Goal: Task Accomplishment & Management: Manage account settings

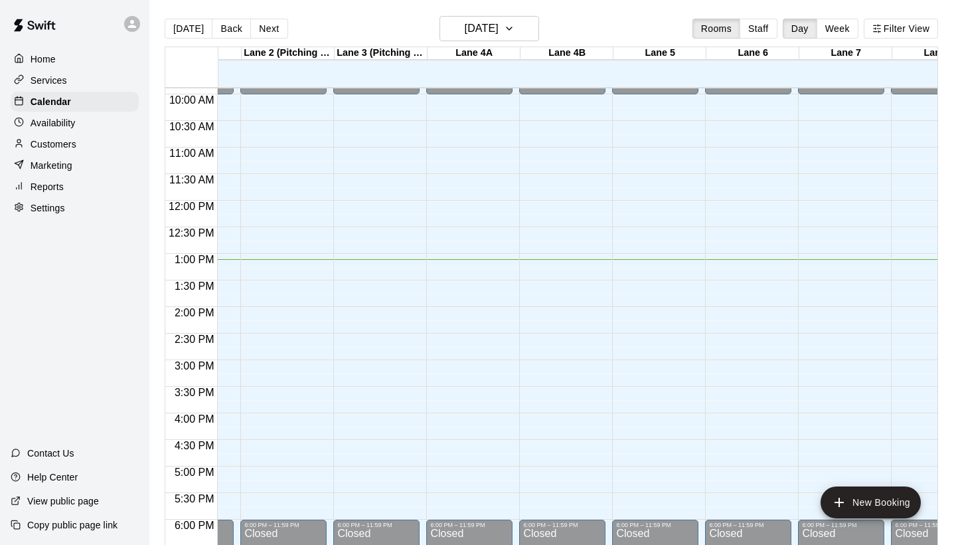
click at [730, 261] on div "12:00 AM – 10:00 AM Closed 6:00 PM – 11:59 PM Closed" at bounding box center [748, 200] width 86 height 1275
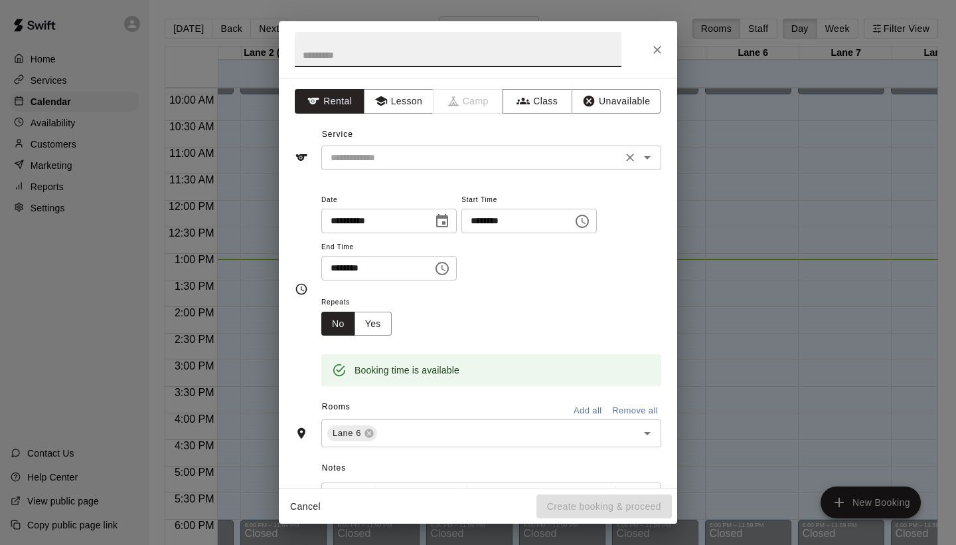
click at [585, 164] on input "text" at bounding box center [471, 157] width 293 height 17
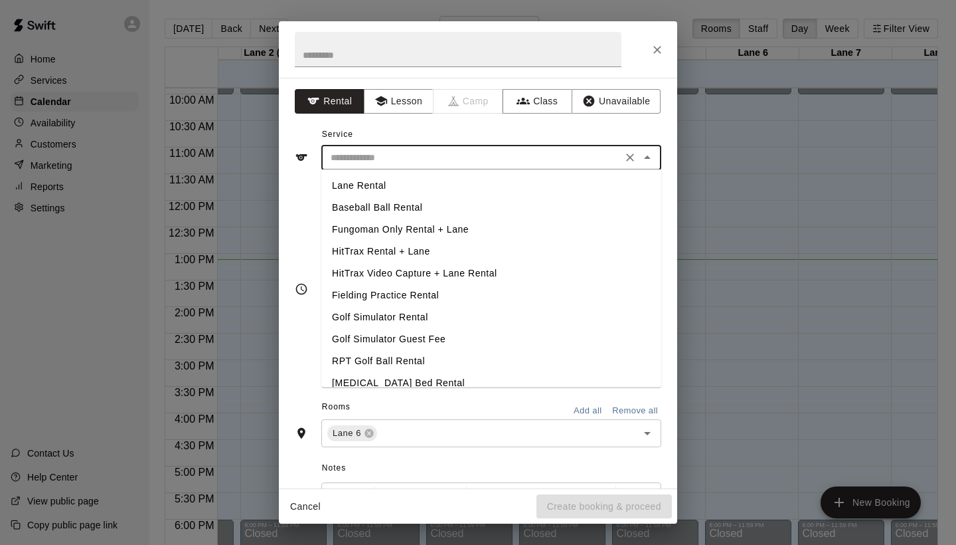
click at [572, 181] on li "Lane Rental" at bounding box center [491, 186] width 340 height 22
type input "**********"
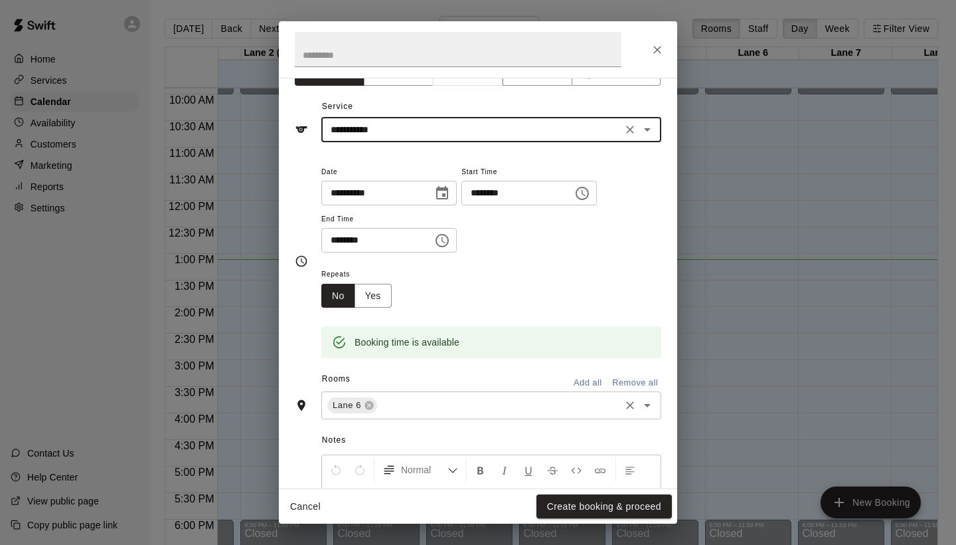
scroll to position [21, 0]
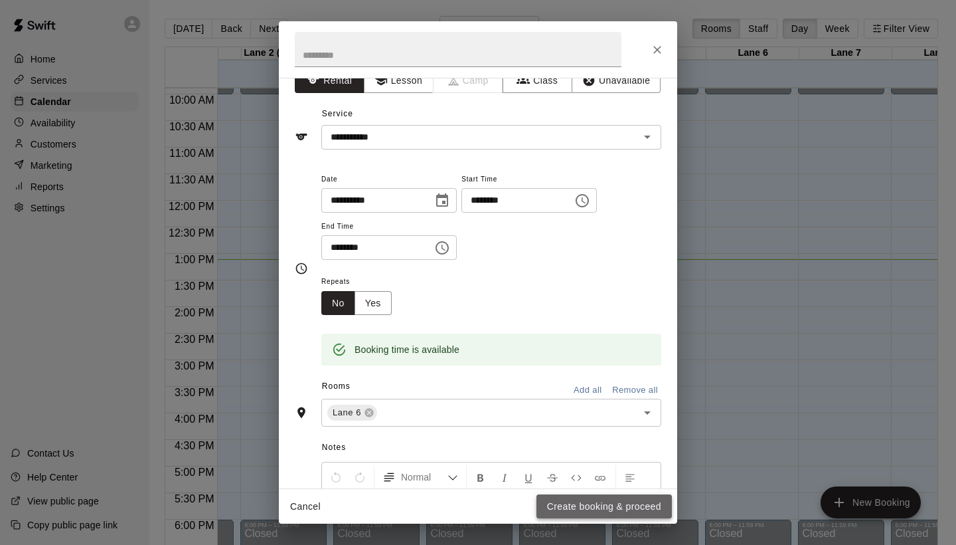
click at [600, 511] on button "Create booking & proceed" at bounding box center [604, 506] width 135 height 25
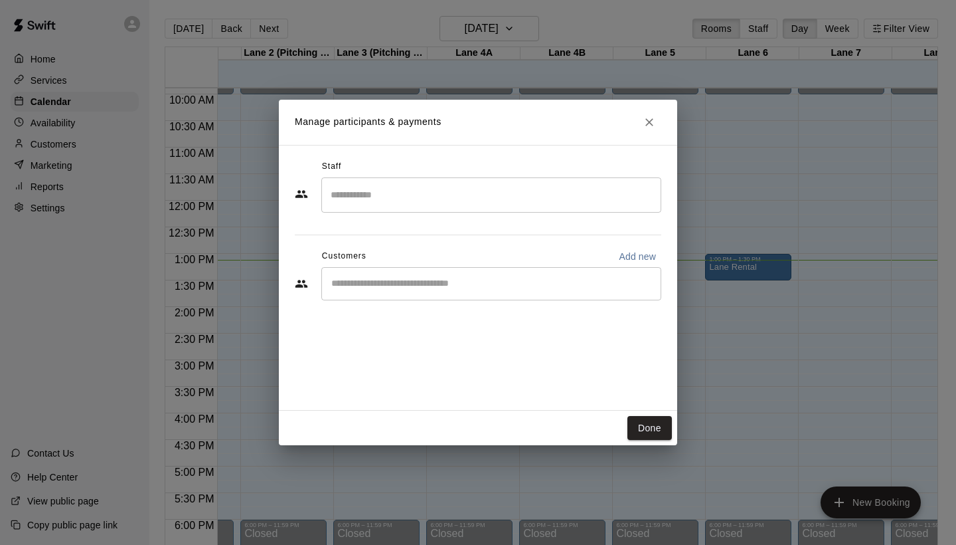
click at [526, 197] on input "Search staff" at bounding box center [491, 194] width 328 height 23
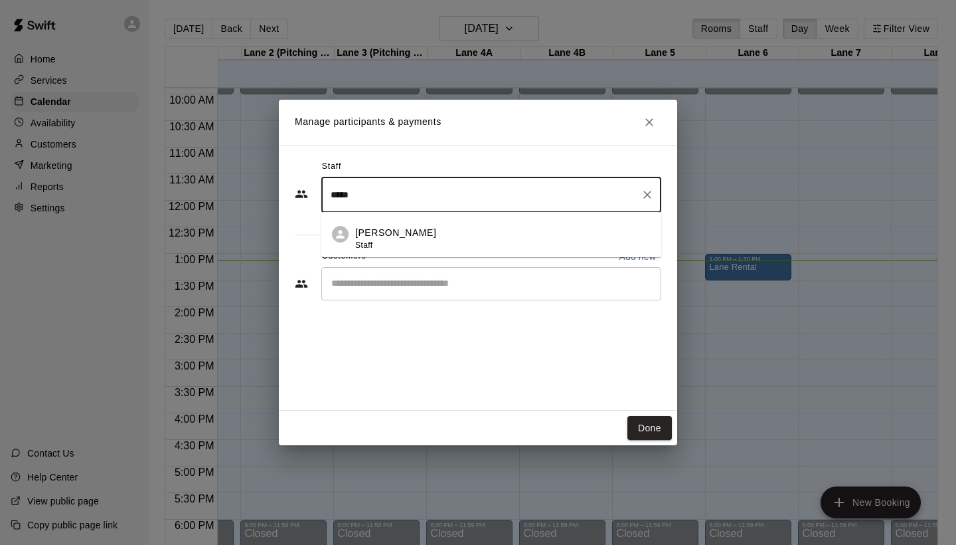
click at [522, 236] on div "Henry Powell Staff" at bounding box center [503, 239] width 296 height 26
click at [531, 291] on div "​" at bounding box center [491, 283] width 340 height 33
type input "*****"
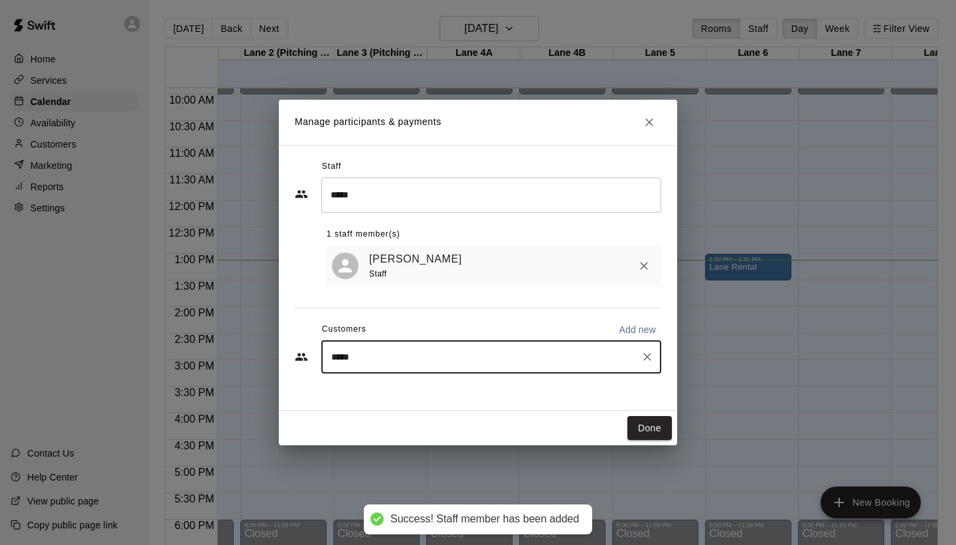
type input "******"
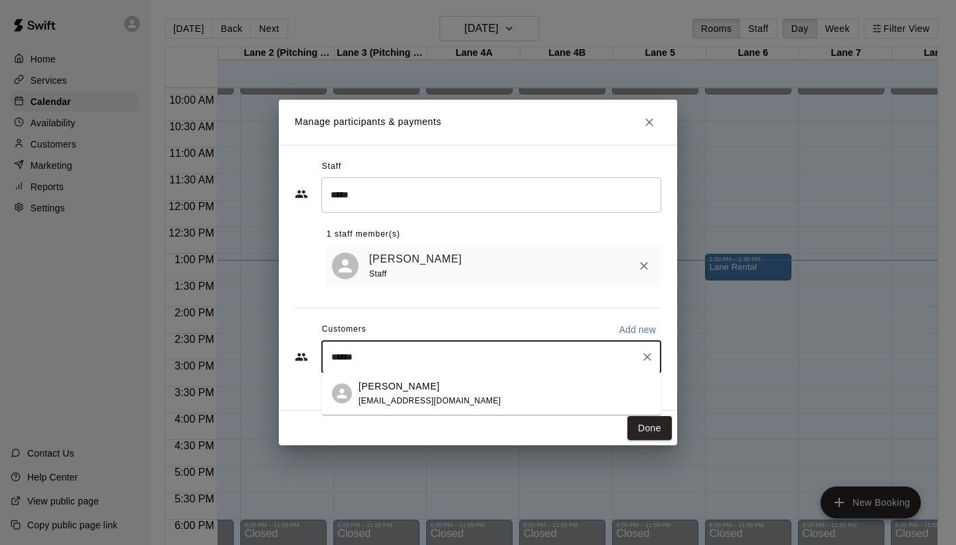
click at [529, 390] on div "Dalton Espey espey_dalton@yahoo.com" at bounding box center [505, 393] width 292 height 29
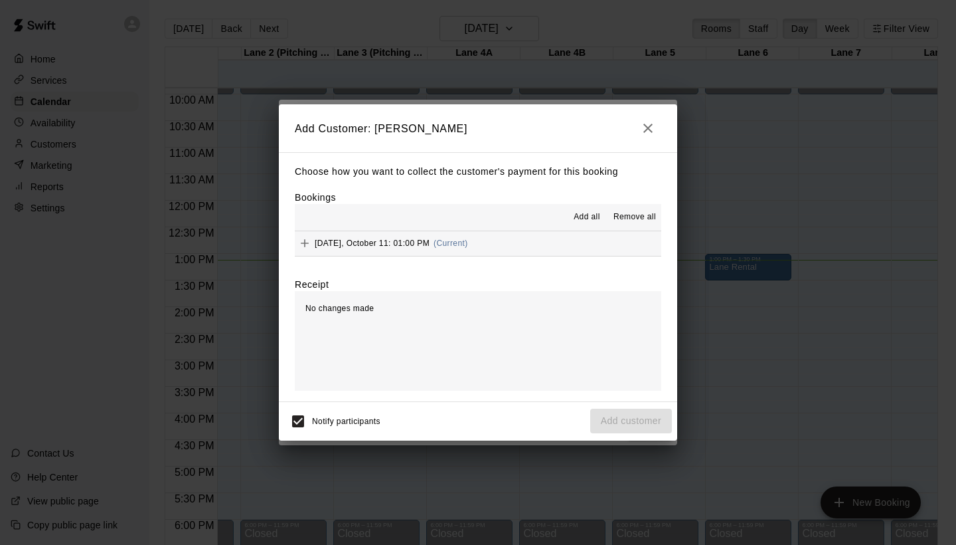
click at [306, 238] on icon "Add" at bounding box center [304, 242] width 13 height 13
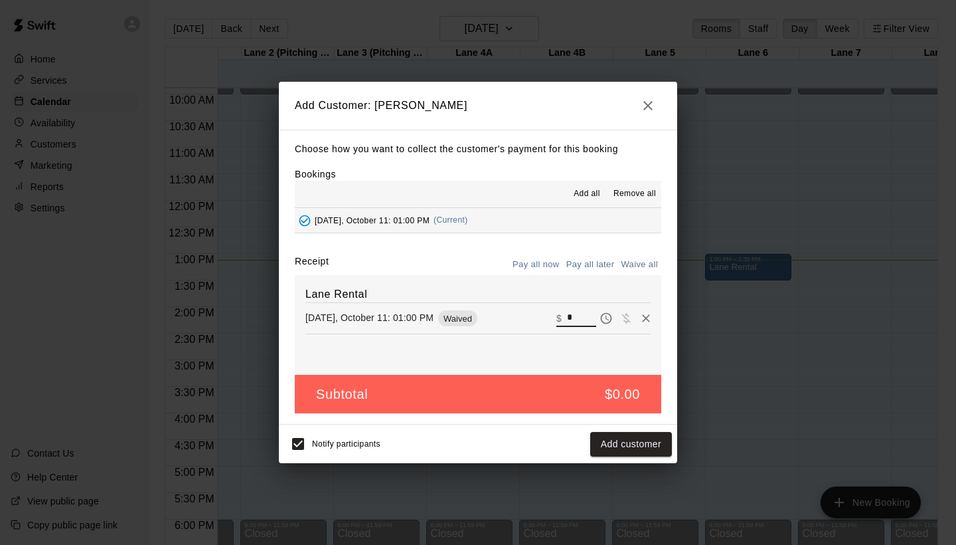
click at [575, 319] on input "*" at bounding box center [581, 317] width 29 height 17
type input "***"
click at [644, 447] on button "Checkout" at bounding box center [641, 444] width 62 height 25
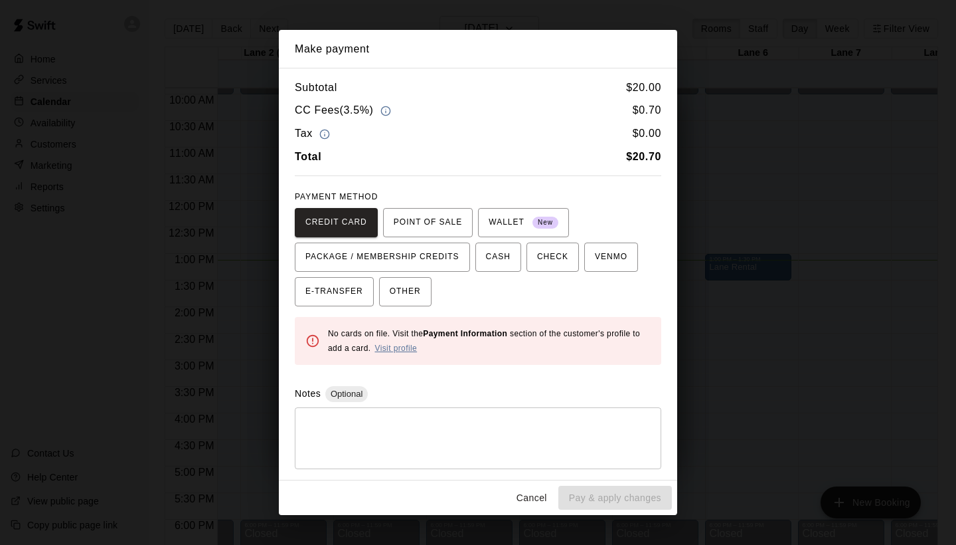
click at [410, 343] on link "Visit profile" at bounding box center [396, 347] width 43 height 9
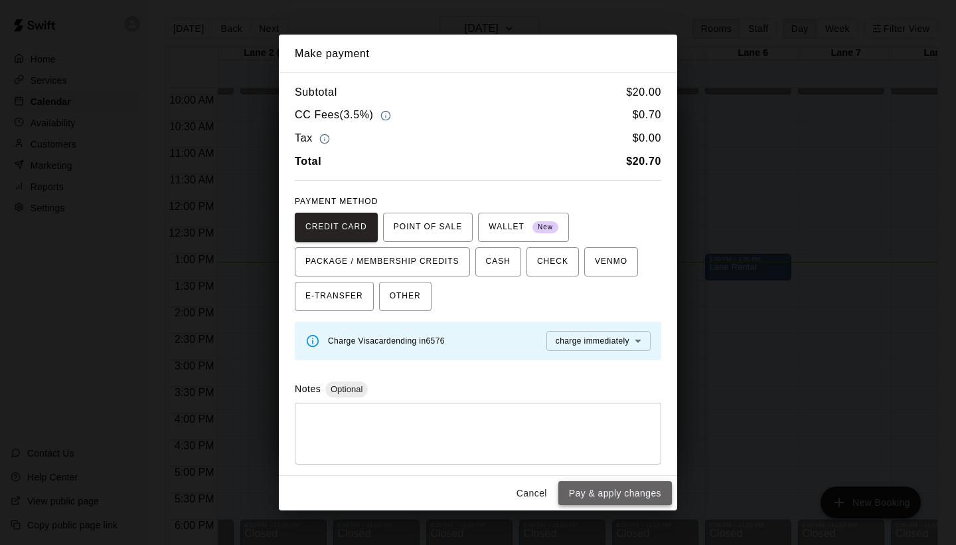
click at [634, 490] on button "Pay & apply changes" at bounding box center [616, 493] width 114 height 25
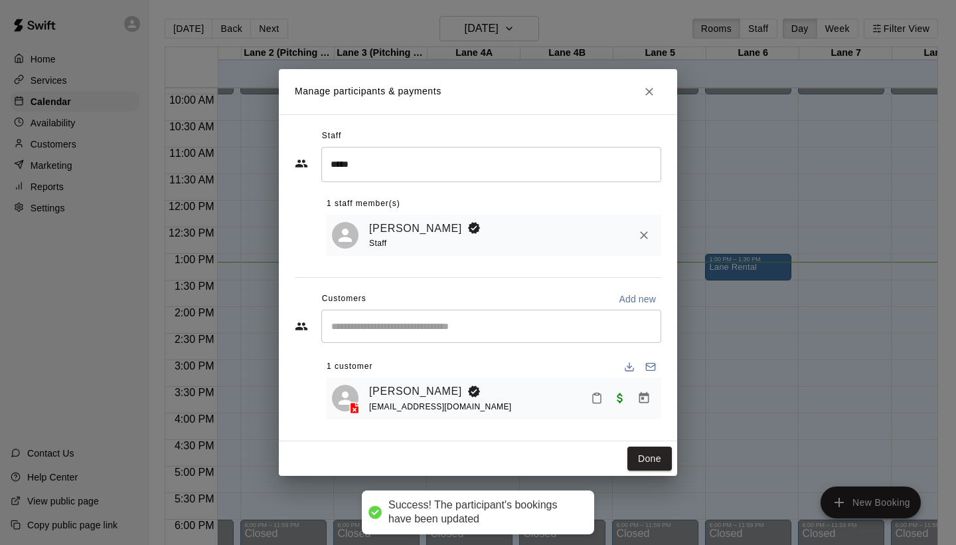
click at [653, 93] on icon "Close" at bounding box center [649, 91] width 13 height 13
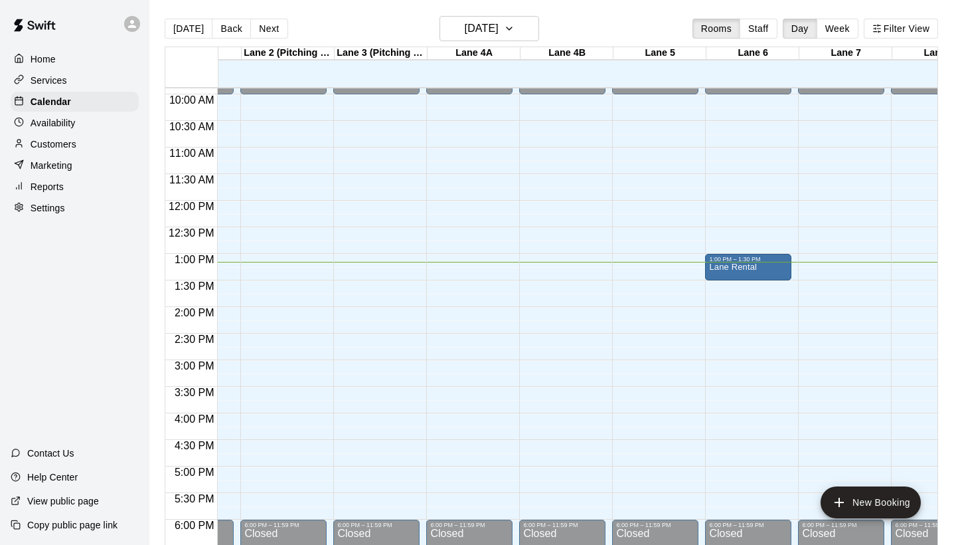
click at [644, 259] on div "12:00 AM – 10:00 AM Closed 6:00 PM – 11:59 PM Closed" at bounding box center [655, 200] width 86 height 1275
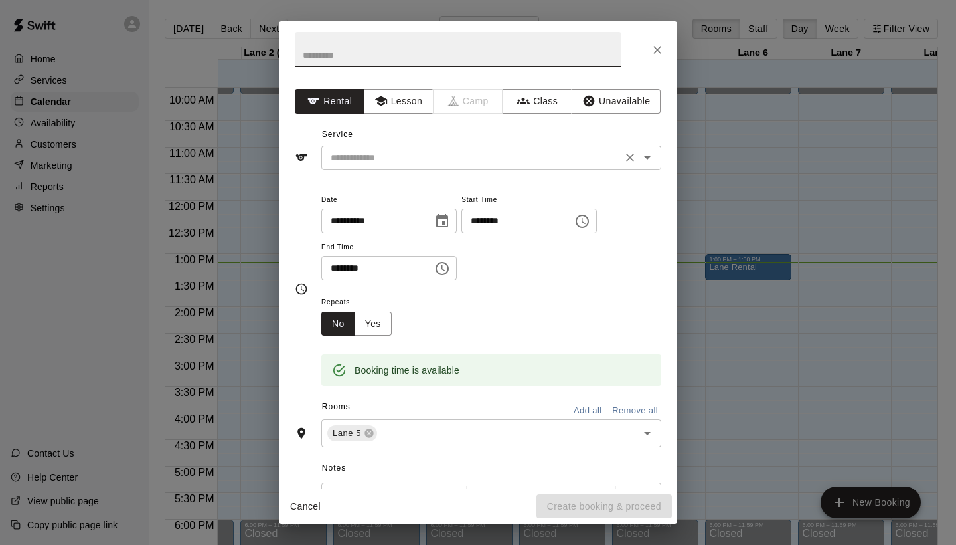
click at [482, 169] on div "​" at bounding box center [491, 157] width 340 height 25
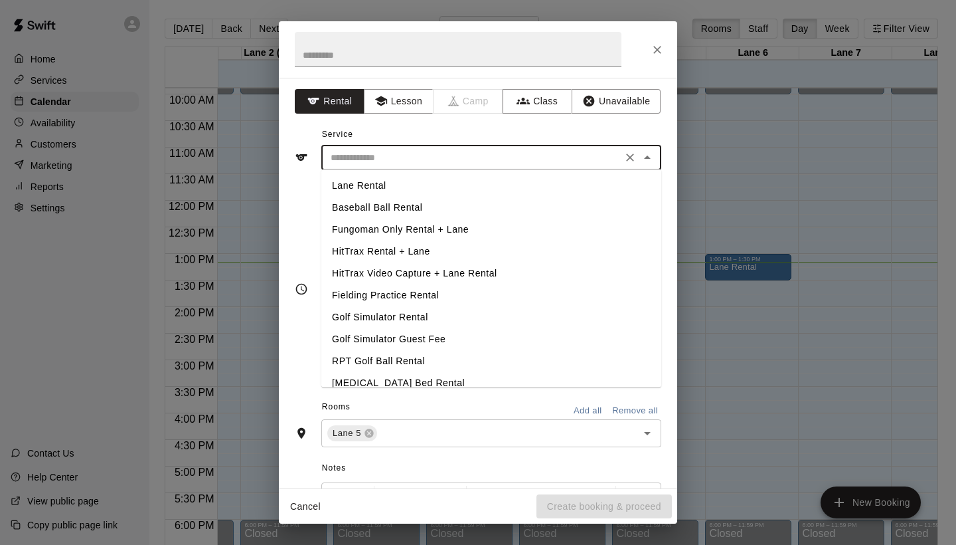
click at [440, 228] on li "Fungoman Only Rental + Lane" at bounding box center [491, 230] width 340 height 22
type input "**********"
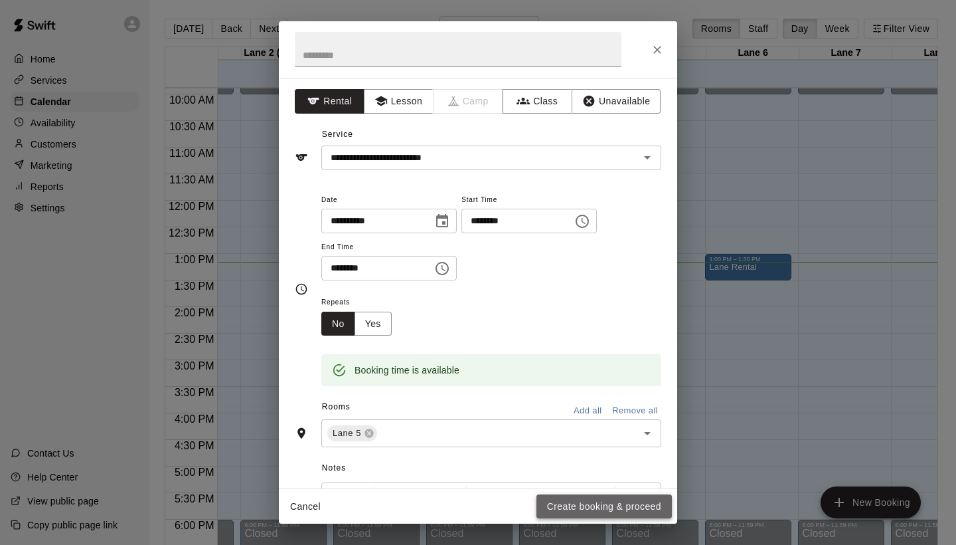
click at [593, 504] on button "Create booking & proceed" at bounding box center [604, 506] width 135 height 25
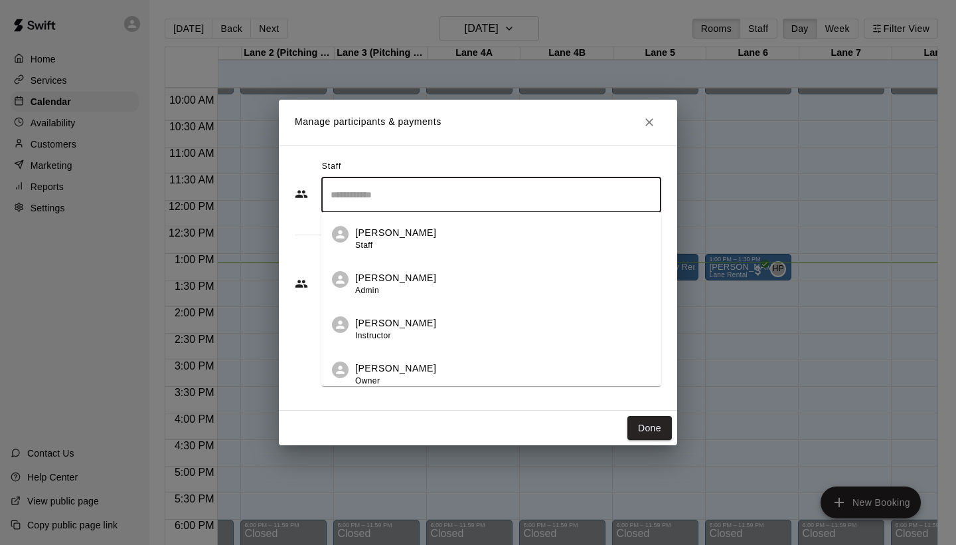
click at [489, 202] on input "Search staff" at bounding box center [491, 194] width 328 height 23
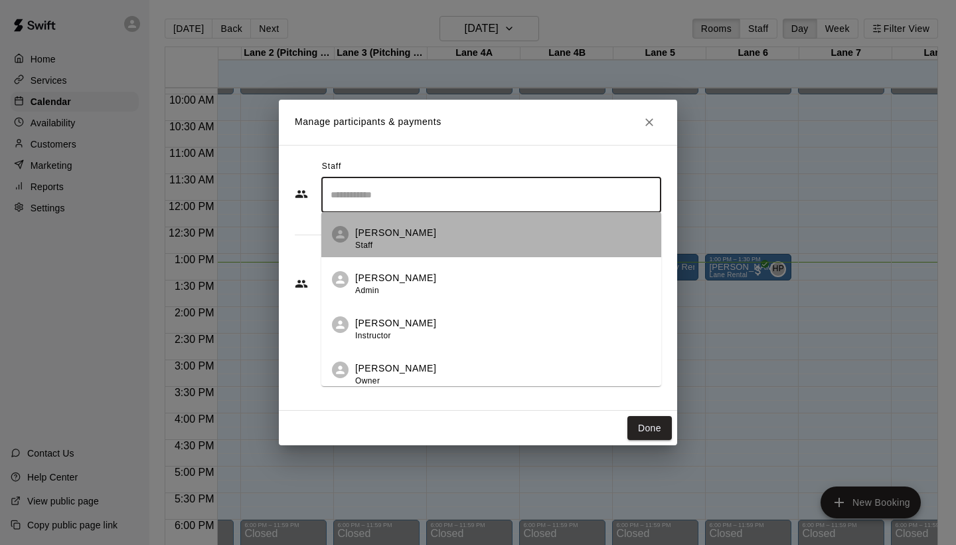
click at [479, 232] on div "Henry Powell Staff" at bounding box center [503, 239] width 296 height 26
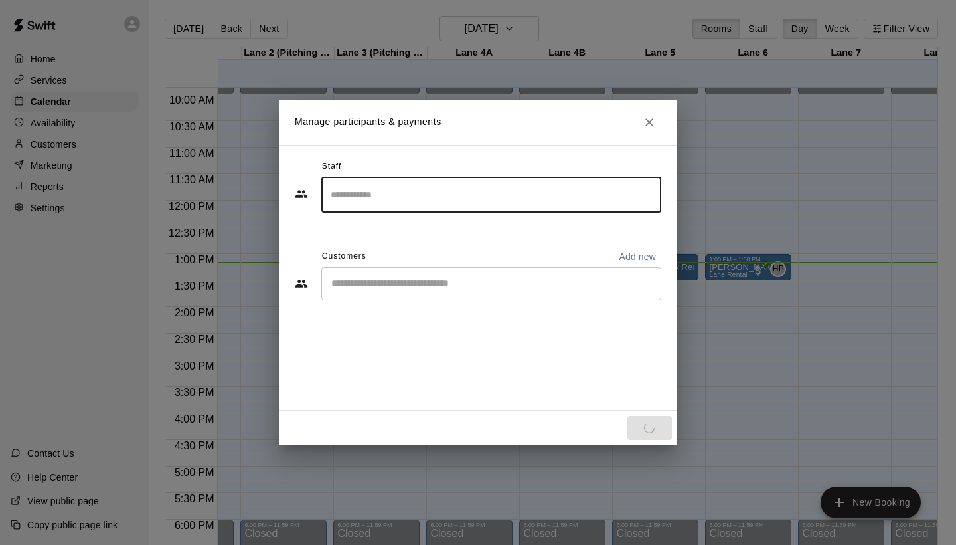
click at [472, 274] on div "​" at bounding box center [491, 283] width 340 height 33
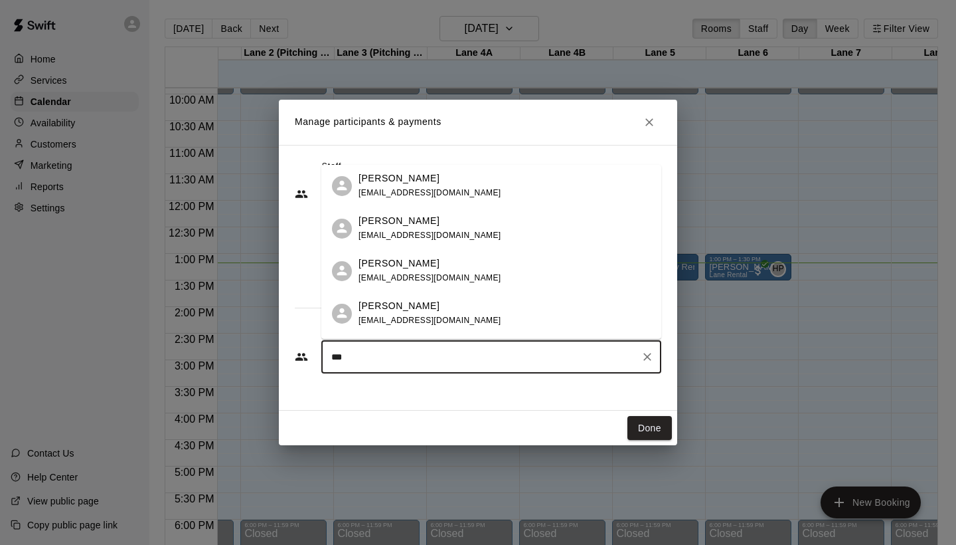
scroll to position [0, 0]
type input "****"
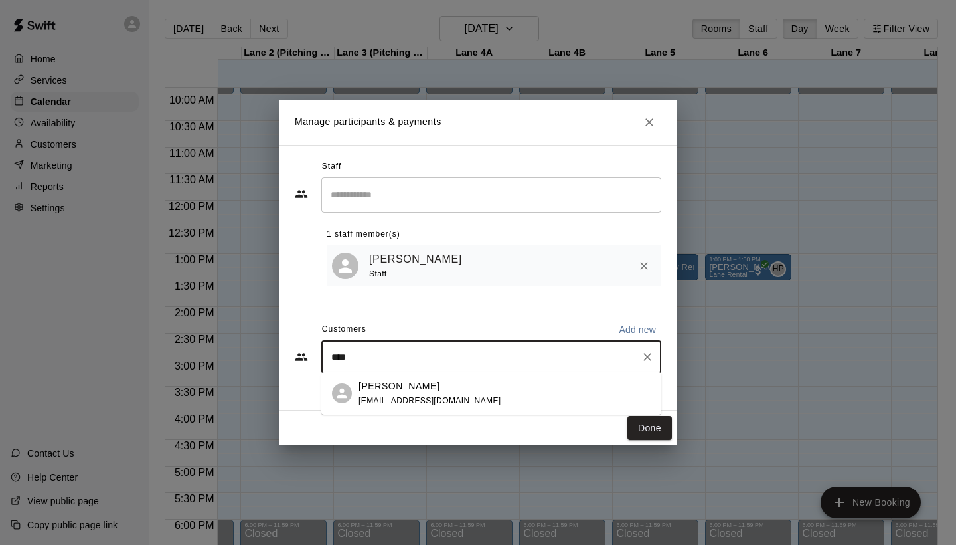
click at [414, 393] on div "Dalton Espey espey_dalton@yahoo.com" at bounding box center [430, 393] width 143 height 29
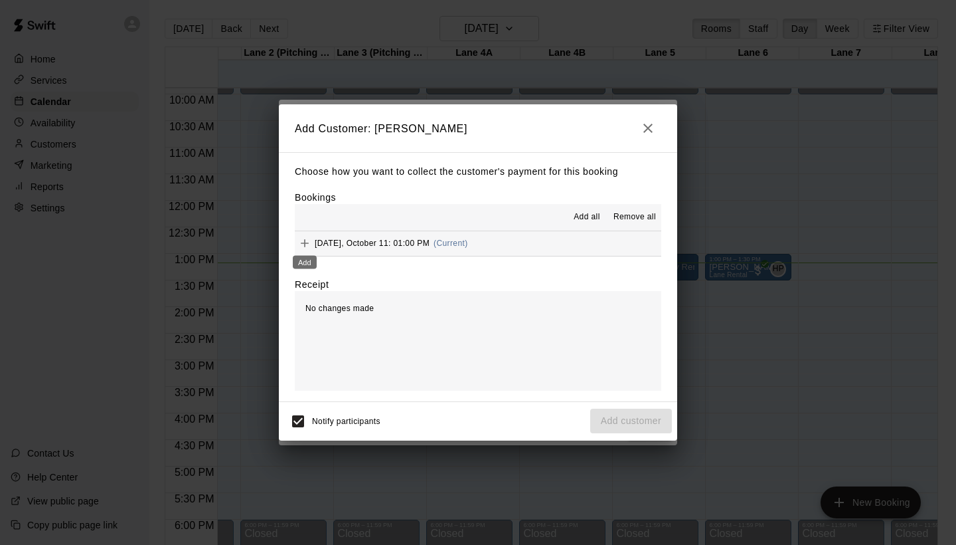
click at [298, 238] on icon "Add" at bounding box center [304, 242] width 13 height 13
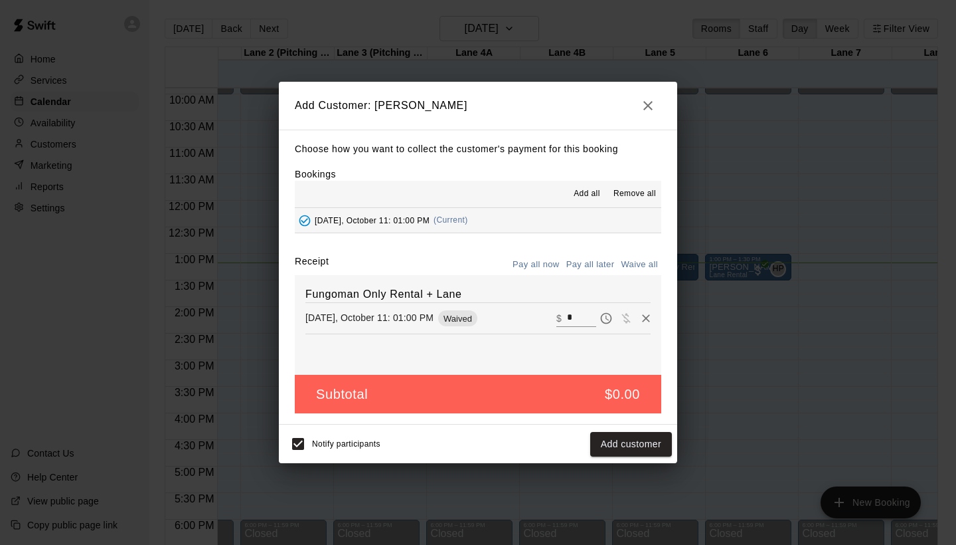
click at [579, 318] on input "*" at bounding box center [581, 317] width 29 height 17
type input "***"
click at [636, 446] on button "Checkout" at bounding box center [641, 444] width 62 height 25
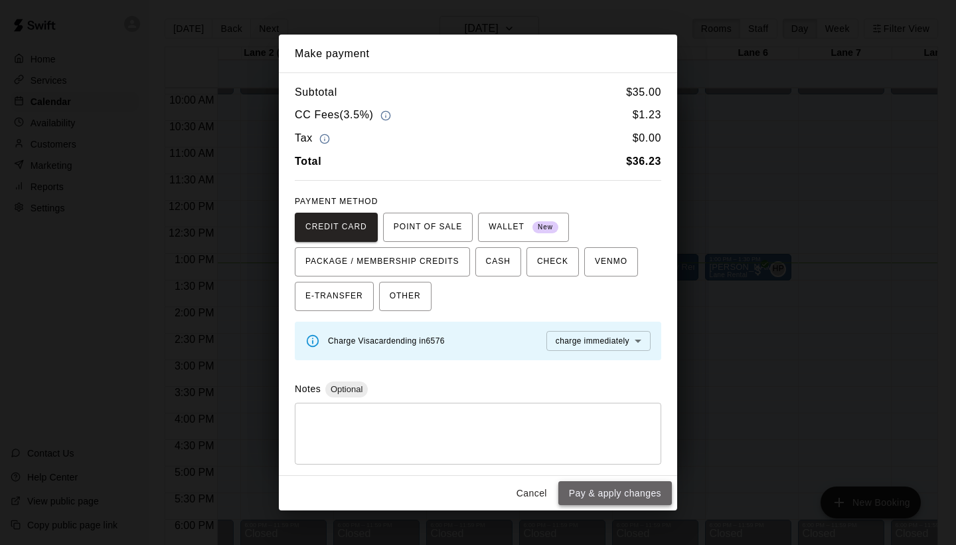
click at [636, 497] on button "Pay & apply changes" at bounding box center [616, 493] width 114 height 25
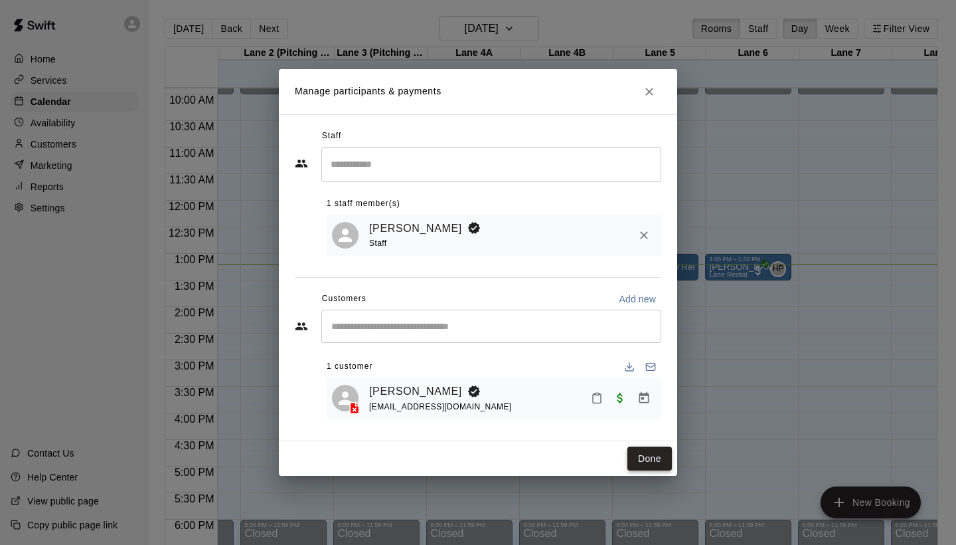
click at [650, 450] on button "Done" at bounding box center [650, 458] width 44 height 25
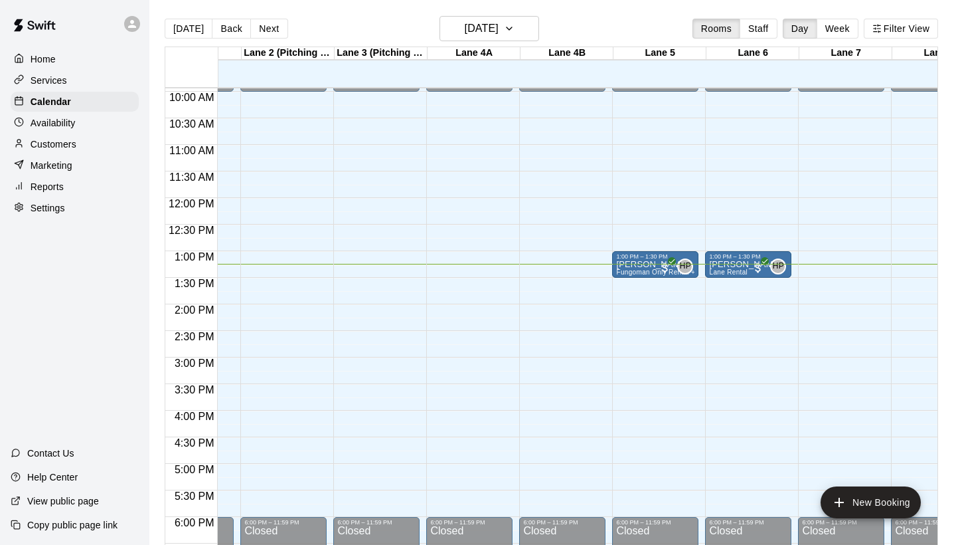
scroll to position [547, 163]
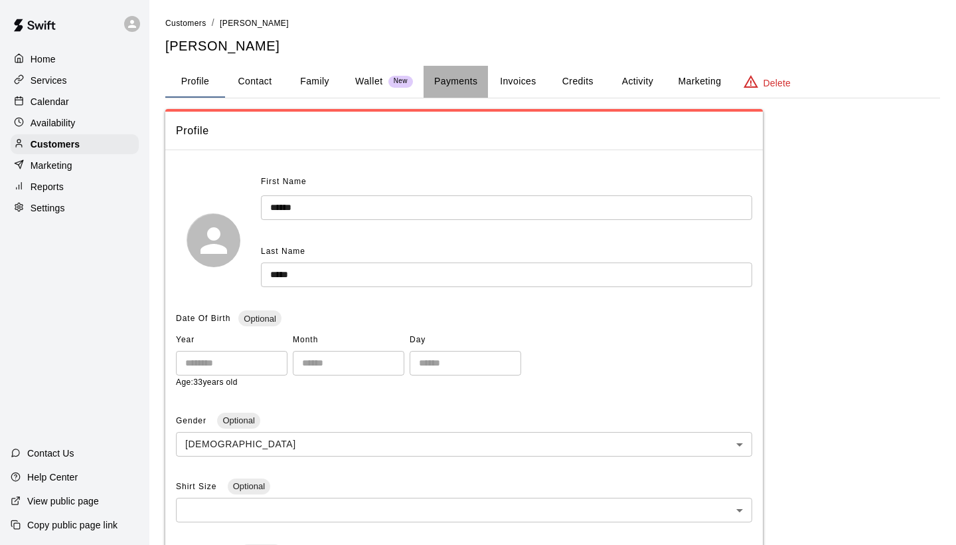
click at [441, 86] on button "Payments" at bounding box center [456, 82] width 64 height 32
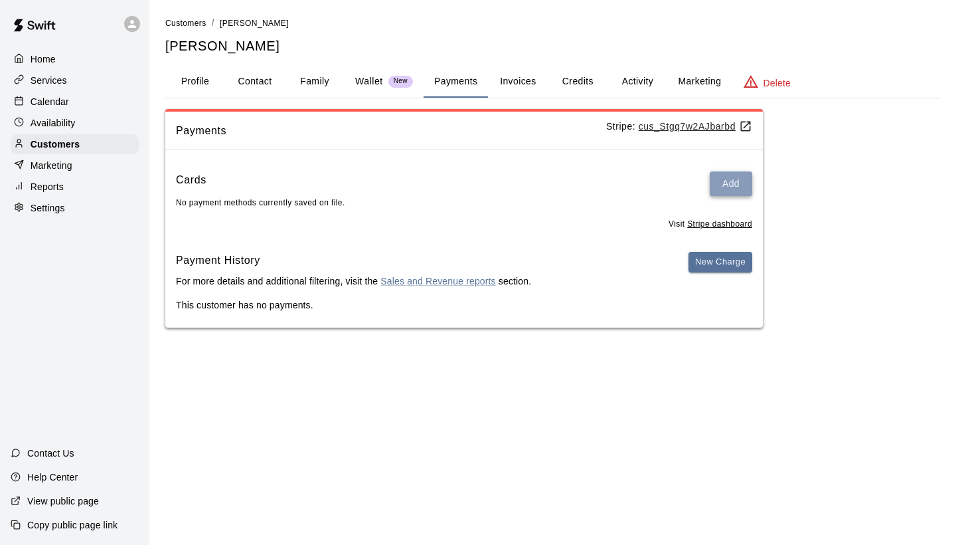
click at [734, 185] on button "Add" at bounding box center [731, 183] width 43 height 25
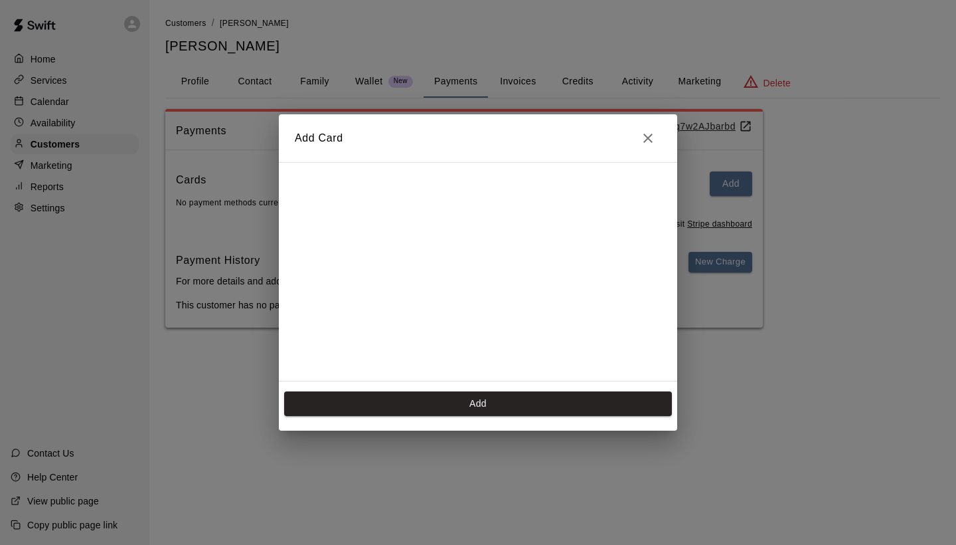
scroll to position [213, 0]
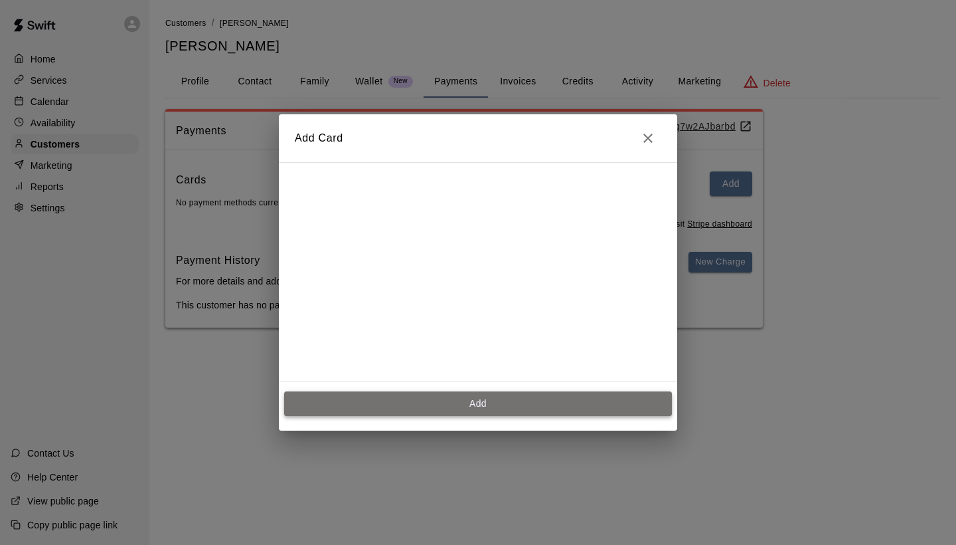
click at [477, 404] on button "Add" at bounding box center [478, 403] width 388 height 25
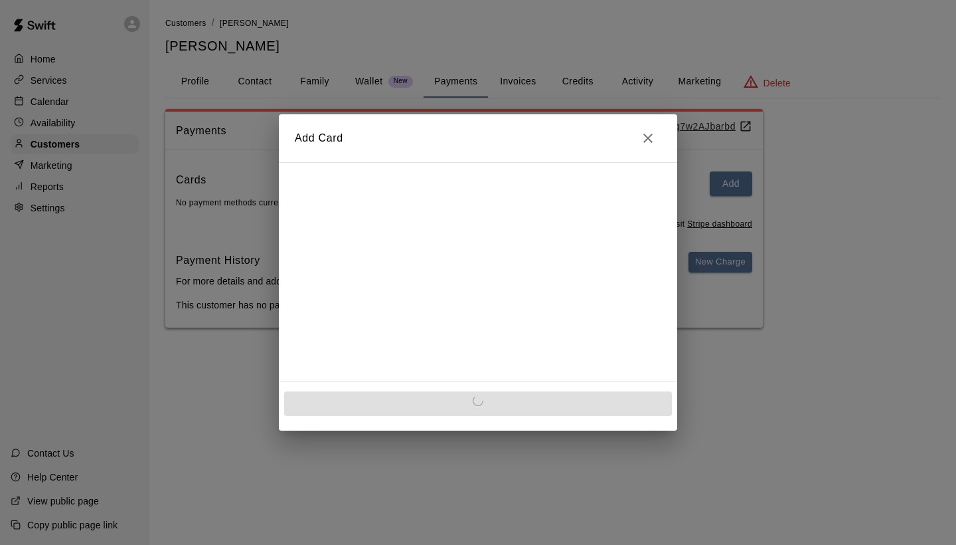
scroll to position [0, 0]
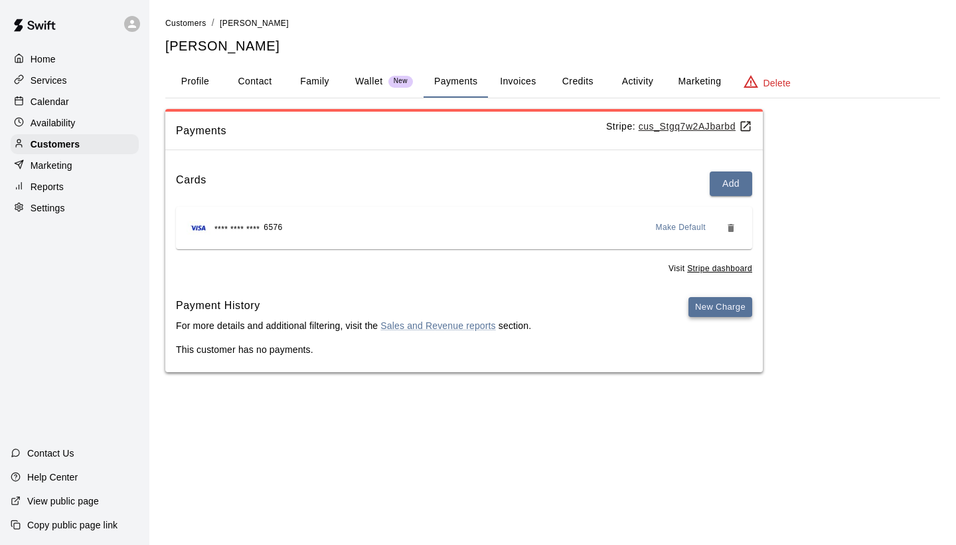
click at [713, 300] on button "New Charge" at bounding box center [721, 307] width 64 height 21
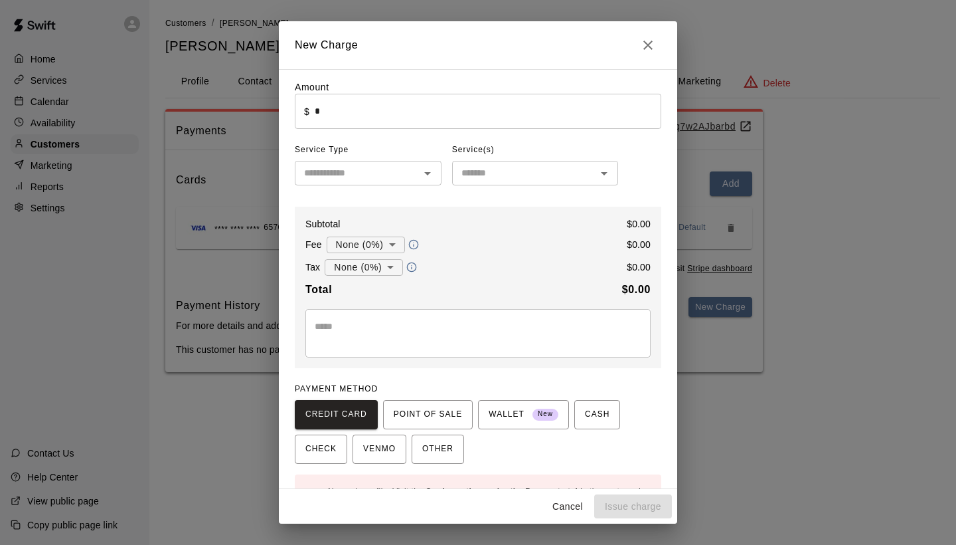
click at [456, 125] on input "*" at bounding box center [488, 111] width 347 height 35
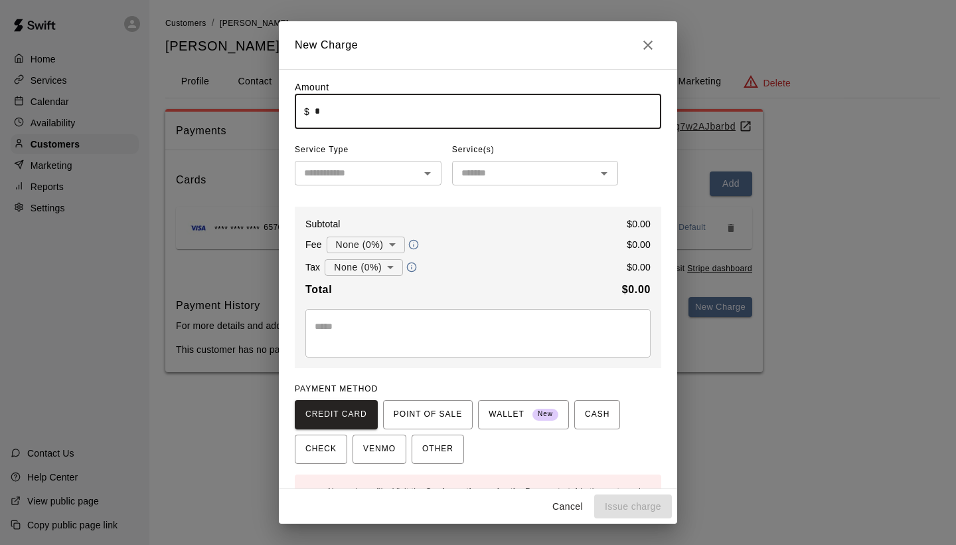
type input "*"
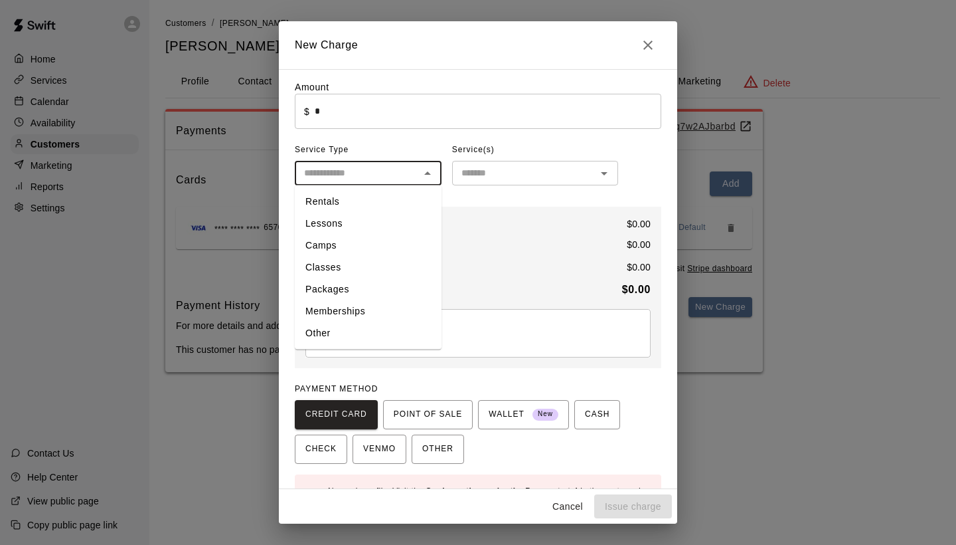
click at [403, 171] on input "text" at bounding box center [357, 173] width 117 height 17
click at [360, 333] on li "Other" at bounding box center [368, 333] width 147 height 22
type input "*****"
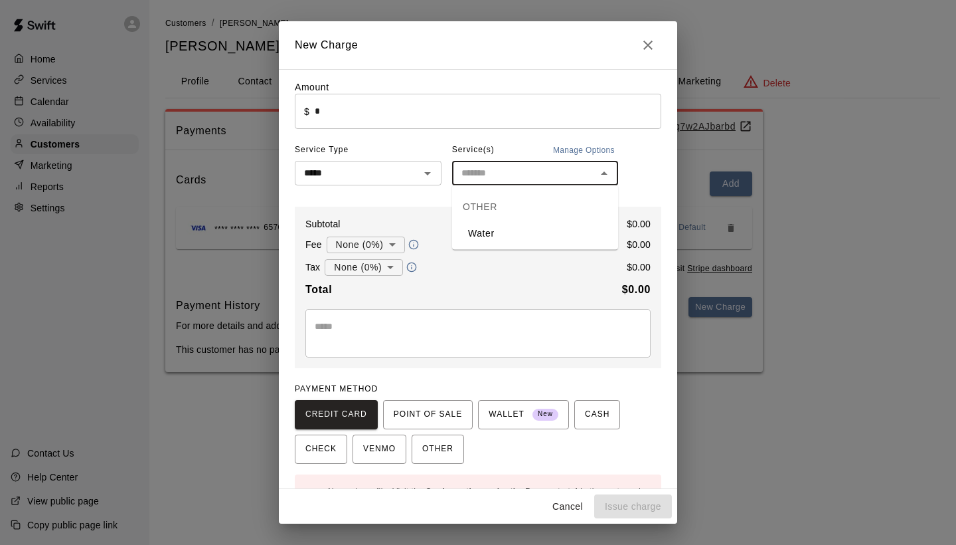
click at [554, 178] on input "text" at bounding box center [524, 173] width 136 height 17
click at [552, 227] on li "Add "bat grip"" at bounding box center [535, 233] width 166 height 22
type input "********"
click at [400, 110] on input "*" at bounding box center [488, 111] width 347 height 35
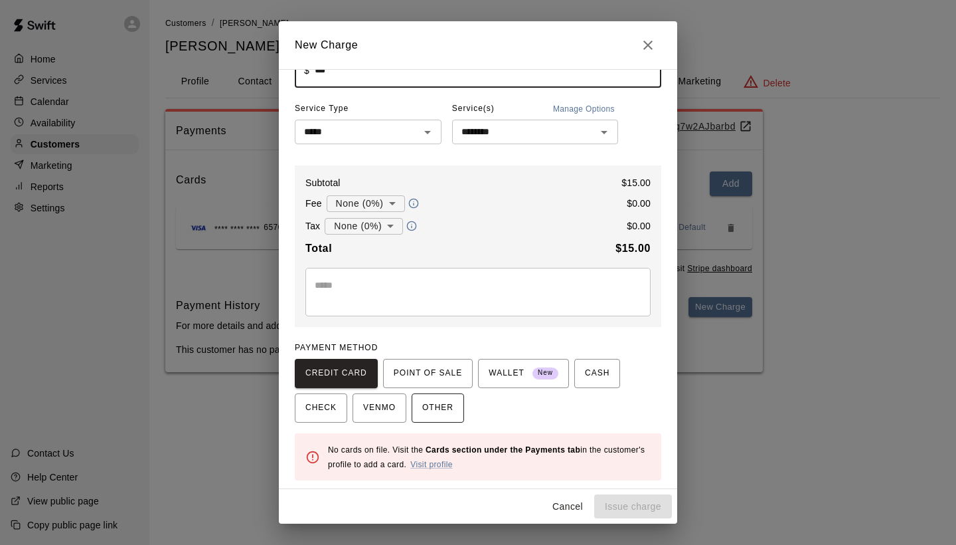
scroll to position [40, 0]
type input "*****"
click at [425, 462] on link "Visit profile" at bounding box center [431, 465] width 43 height 9
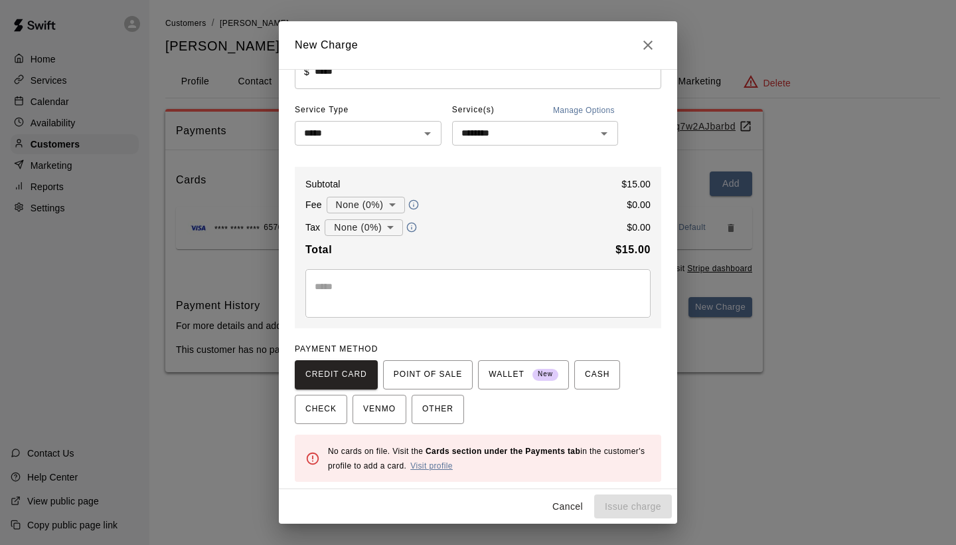
scroll to position [26, 0]
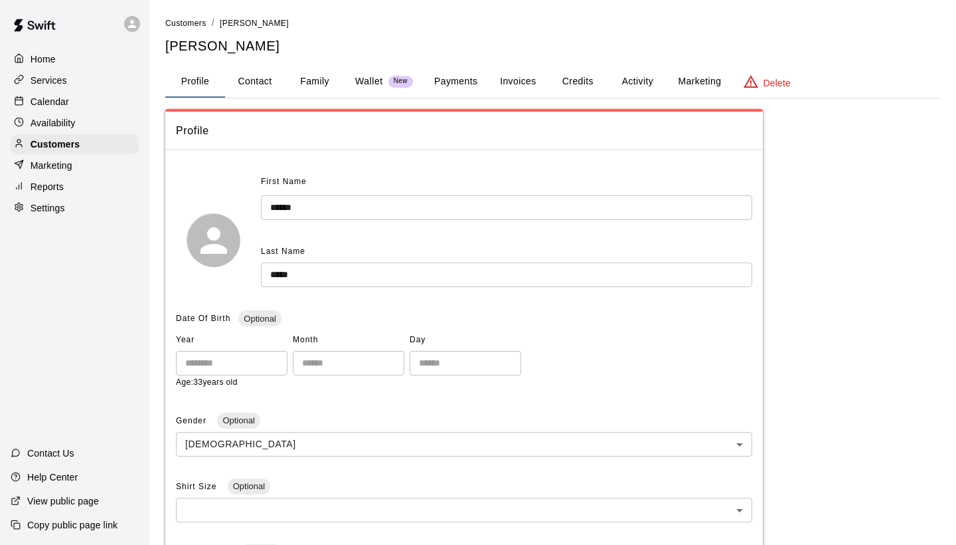
click at [467, 79] on button "Payments" at bounding box center [456, 82] width 64 height 32
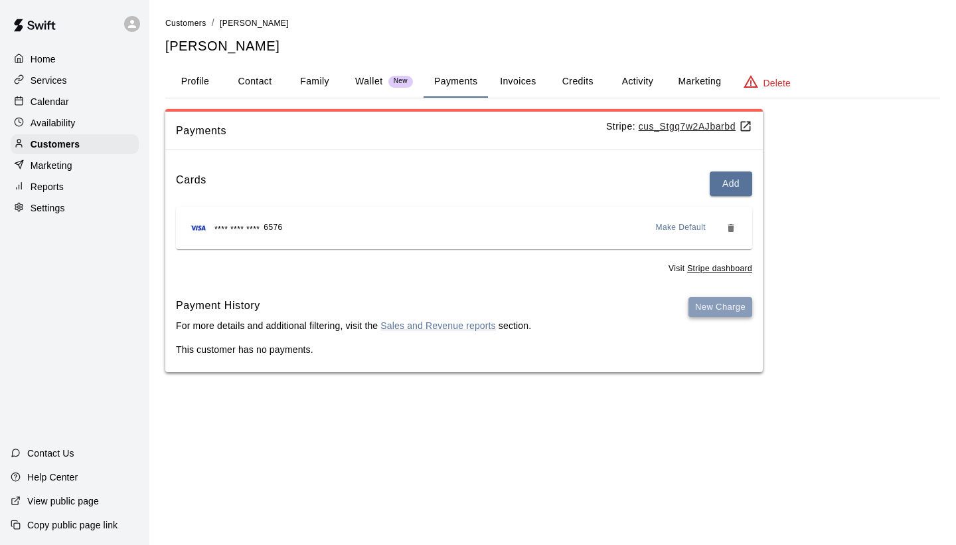
click at [719, 297] on button "New Charge" at bounding box center [721, 307] width 64 height 21
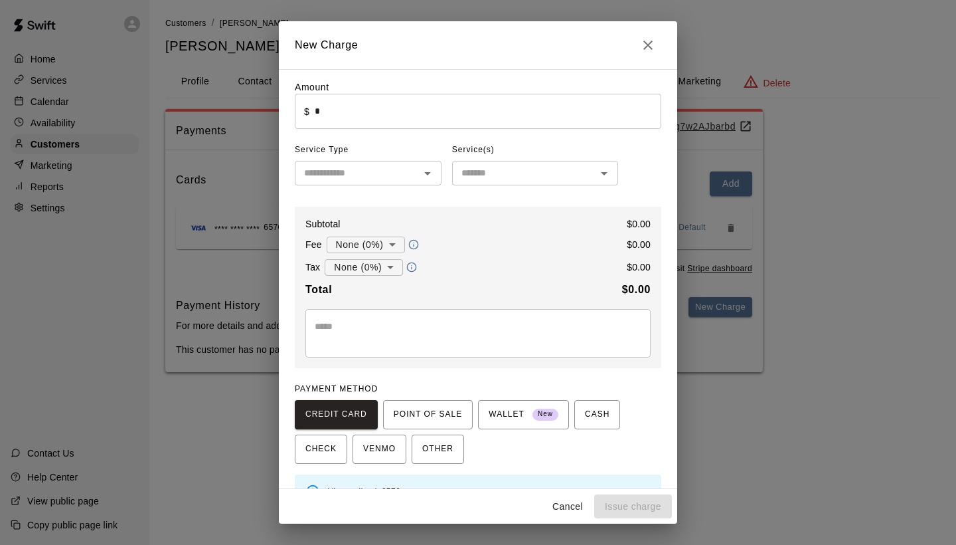
click at [456, 115] on input "*" at bounding box center [488, 111] width 347 height 35
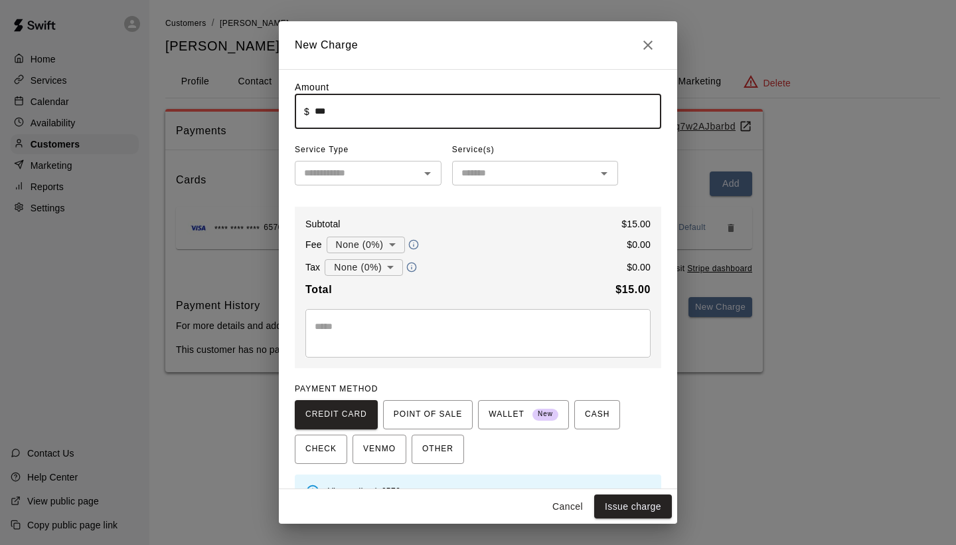
type input "*****"
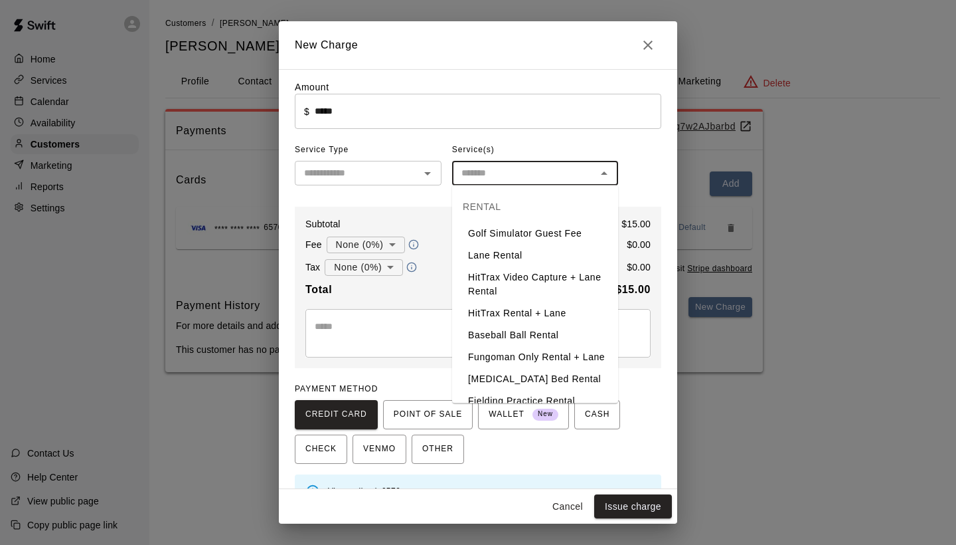
click at [482, 168] on input "text" at bounding box center [524, 173] width 136 height 17
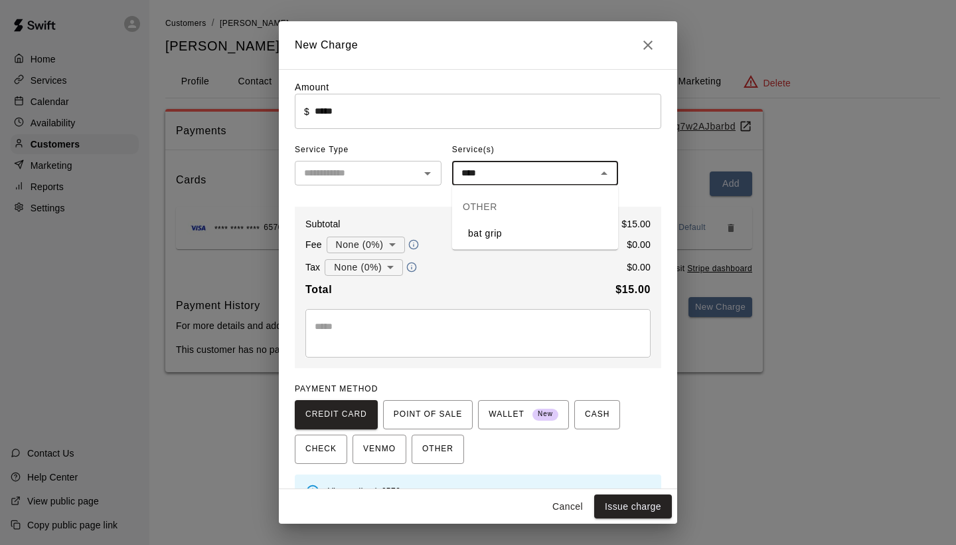
click at [482, 228] on li "bat grip" at bounding box center [535, 233] width 166 height 22
type input "********"
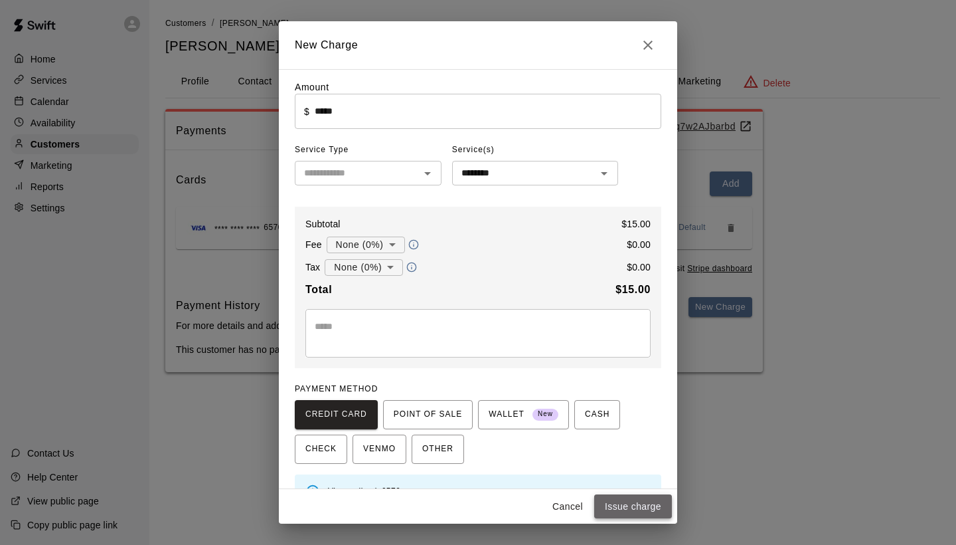
click at [632, 508] on button "Issue charge" at bounding box center [633, 506] width 78 height 25
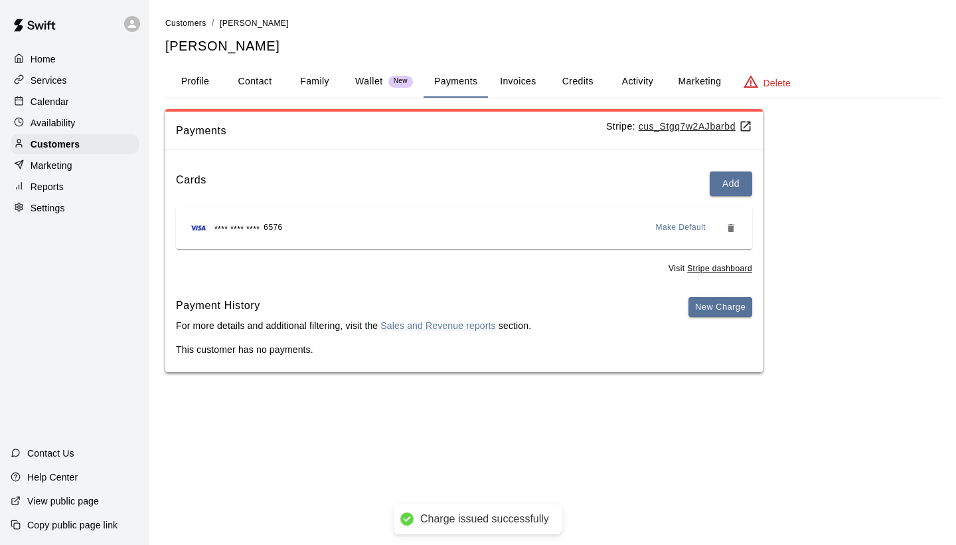
type input "*"
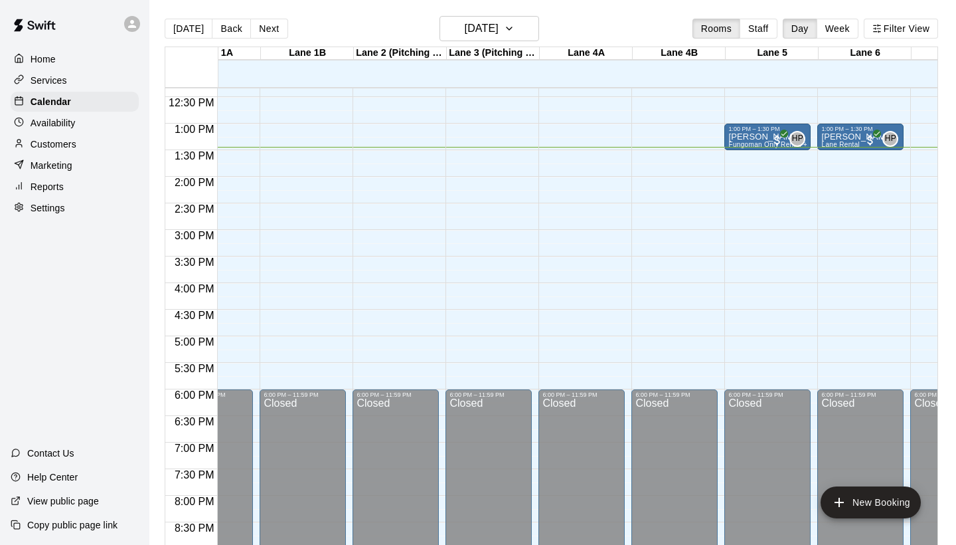
scroll to position [0, 31]
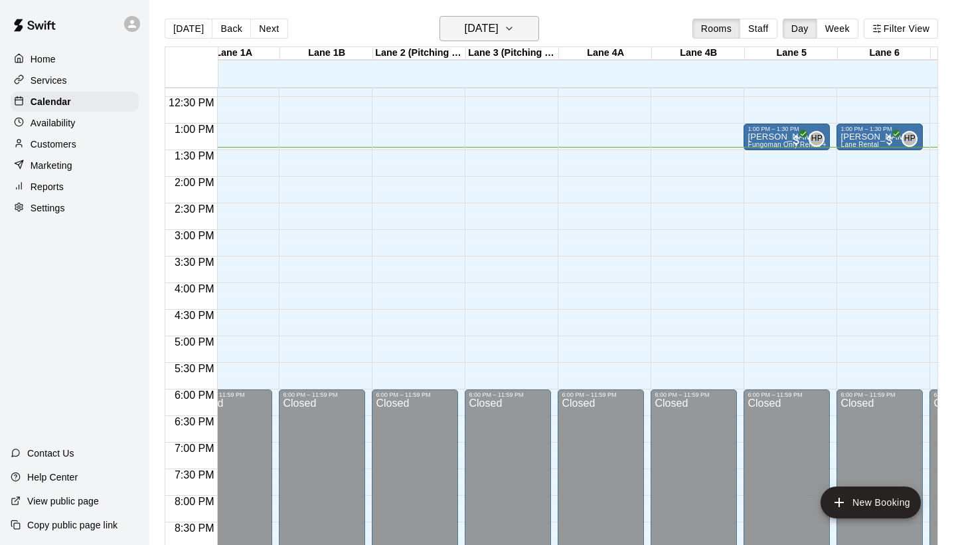
click at [499, 35] on h6 "[DATE]" at bounding box center [482, 28] width 34 height 19
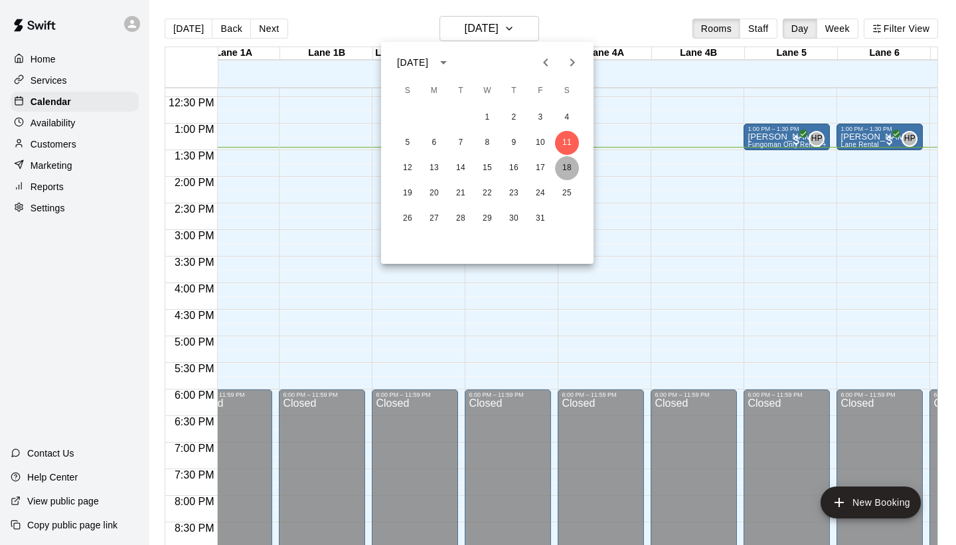
click at [569, 164] on button "18" at bounding box center [567, 168] width 24 height 24
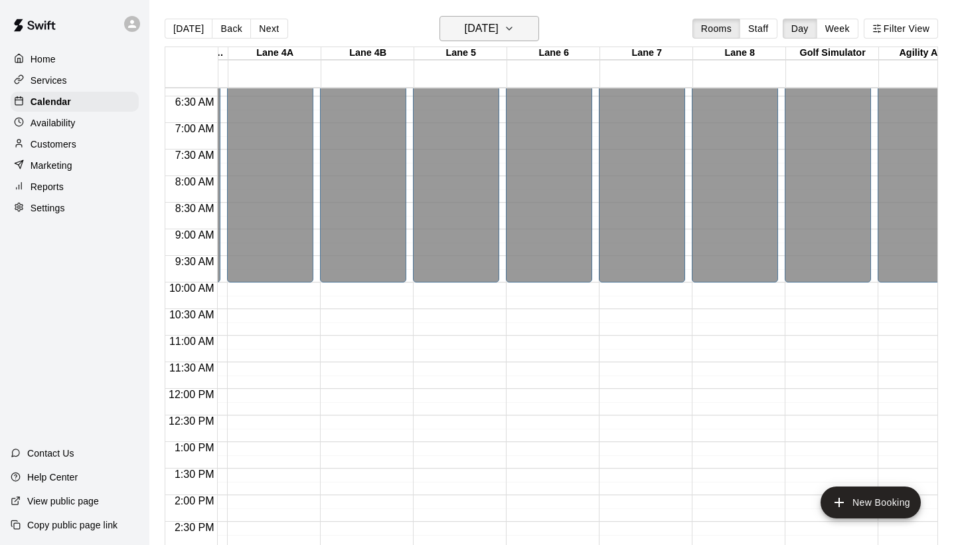
click at [499, 33] on h6 "[DATE]" at bounding box center [482, 28] width 34 height 19
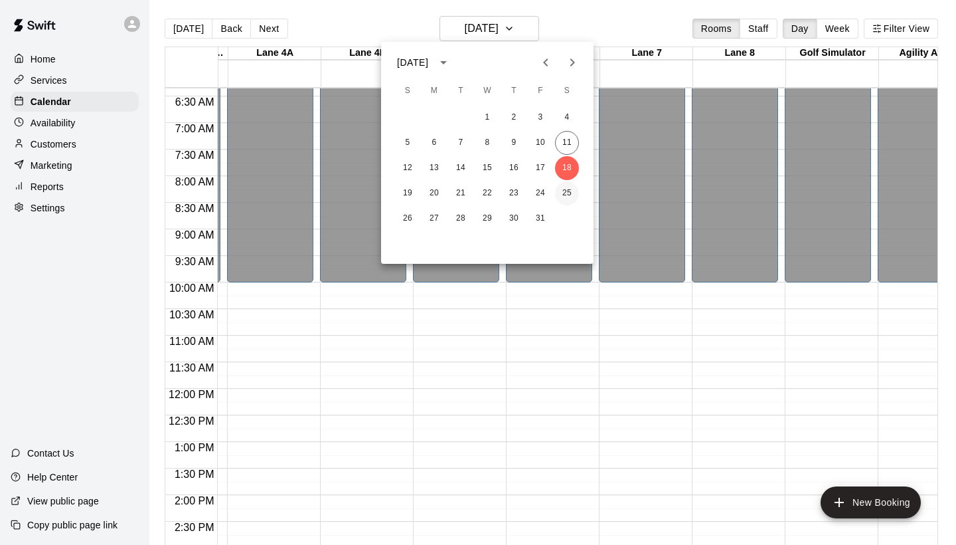
click at [571, 191] on button "25" at bounding box center [567, 193] width 24 height 24
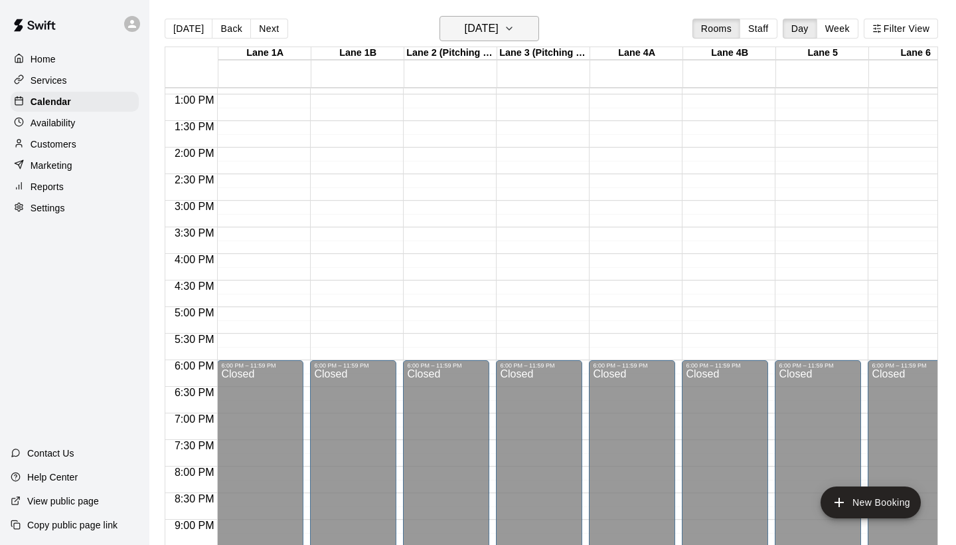
click at [499, 28] on h6 "[DATE]" at bounding box center [482, 28] width 34 height 19
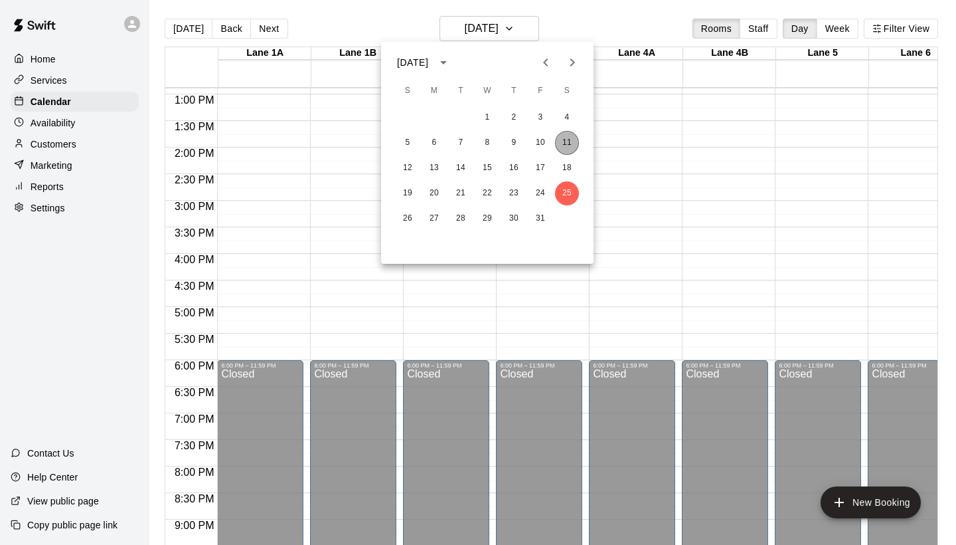
click at [561, 139] on button "11" at bounding box center [567, 143] width 24 height 24
